Goal: Task Accomplishment & Management: Use online tool/utility

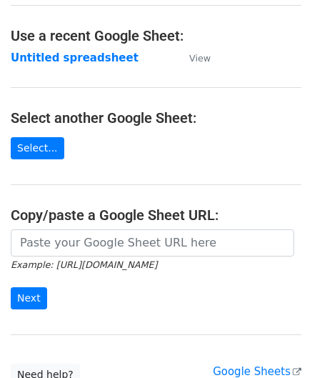
scroll to position [71, 0]
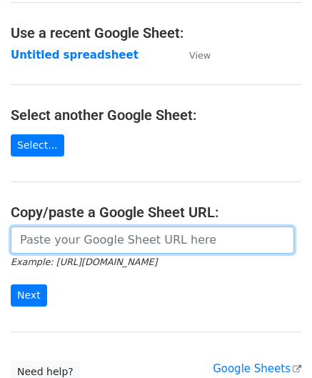
click at [64, 236] on input "url" at bounding box center [153, 239] width 284 height 27
paste input "[URL][DOMAIN_NAME]"
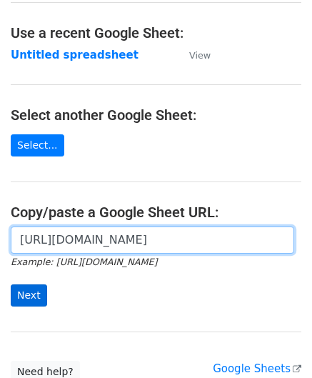
scroll to position [0, 301]
type input "[URL][DOMAIN_NAME]"
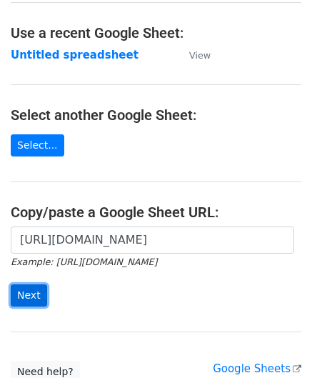
click at [32, 289] on input "Next" at bounding box center [29, 295] width 36 height 22
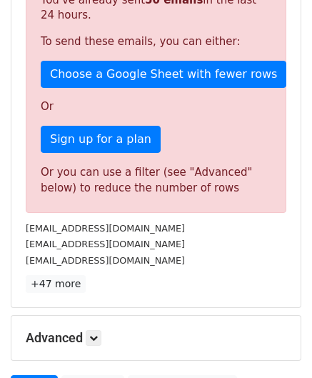
scroll to position [482, 0]
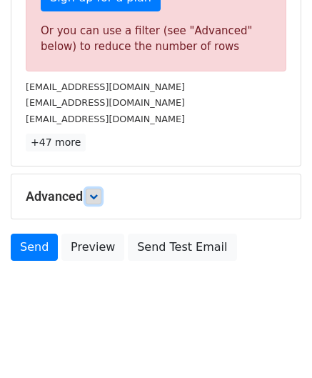
click at [94, 196] on icon at bounding box center [93, 196] width 9 height 9
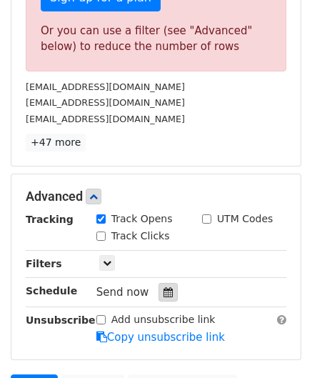
click at [164, 287] on icon at bounding box center [168, 292] width 9 height 10
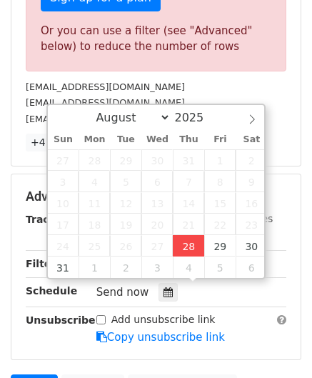
type input "2025-08-28 12:00"
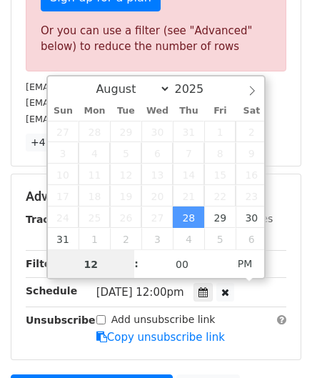
scroll to position [0, 0]
paste input "8"
type input "8"
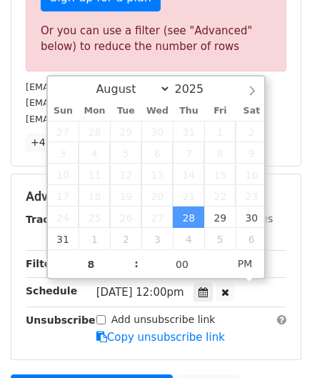
type input "2025-08-28 20:00"
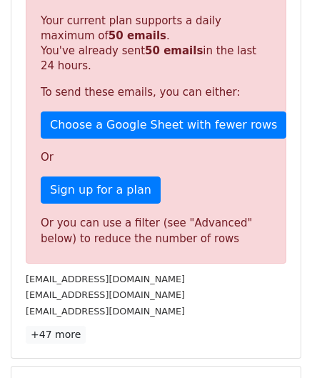
scroll to position [587, 0]
